Goal: Transaction & Acquisition: Book appointment/travel/reservation

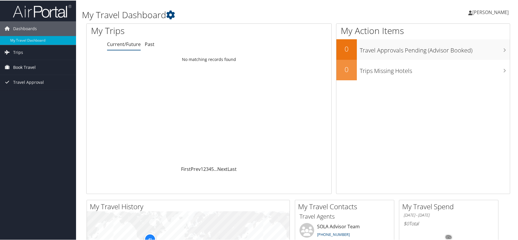
click at [16, 65] on span "Book Travel" at bounding box center [24, 66] width 23 height 15
click at [29, 86] on link "Book/Manage Online Trips" at bounding box center [38, 87] width 76 height 9
